Goal: Find specific page/section: Find specific page/section

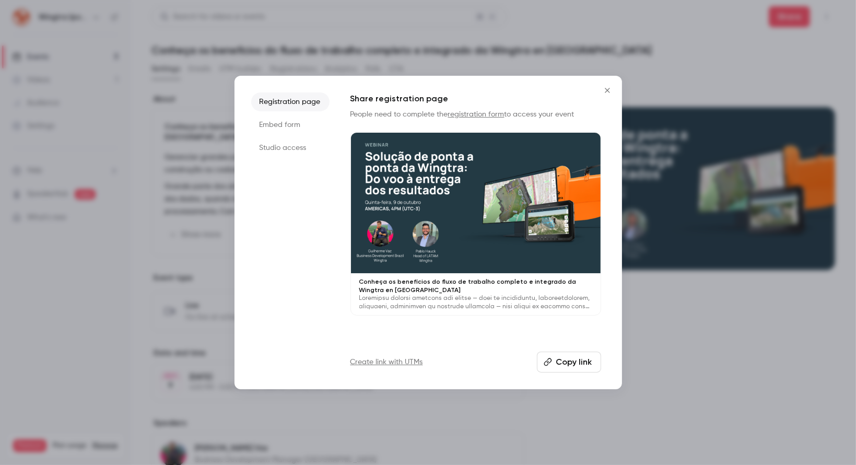
click at [610, 92] on icon "Close" at bounding box center [607, 90] width 13 height 8
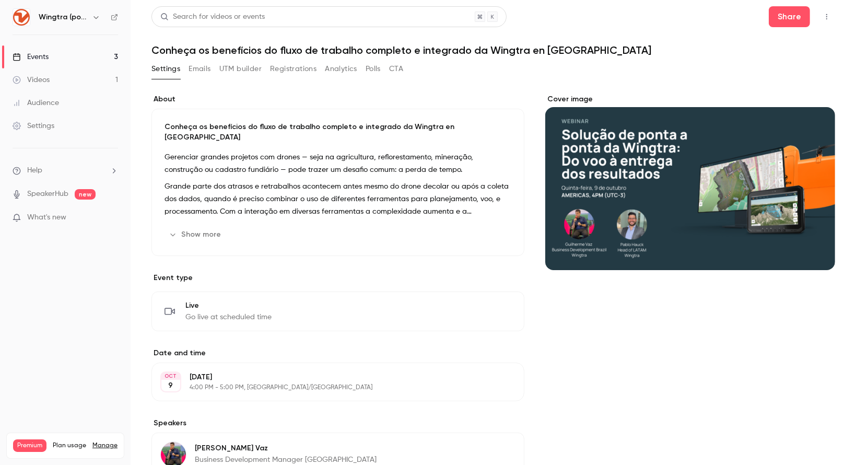
click at [38, 56] on div "Events" at bounding box center [31, 57] width 36 height 10
